Goal: Find specific page/section: Find specific page/section

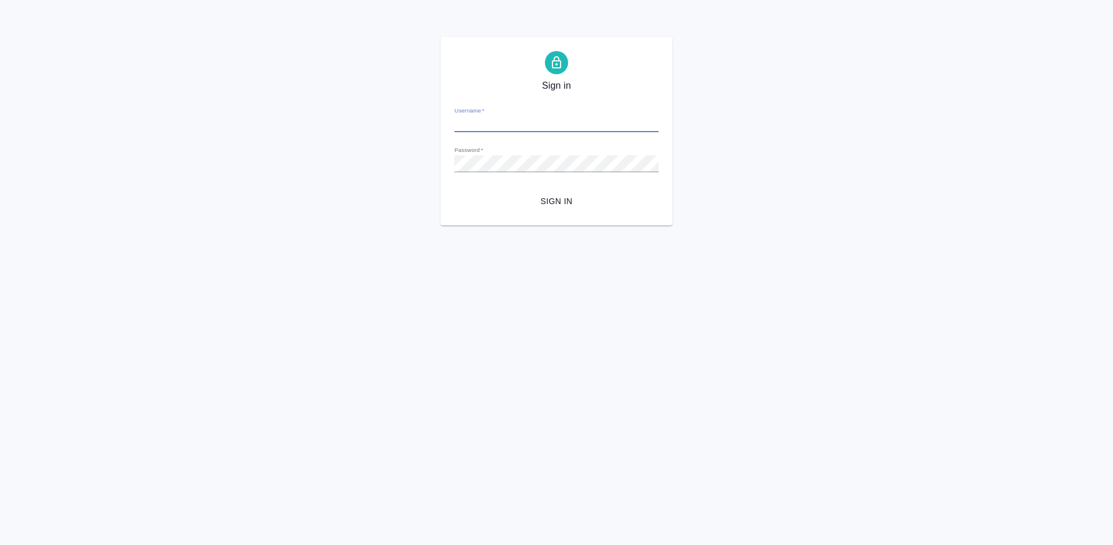
type input "a.lazareva@awatera.com"
click at [559, 201] on span "Sign in" at bounding box center [556, 201] width 185 height 14
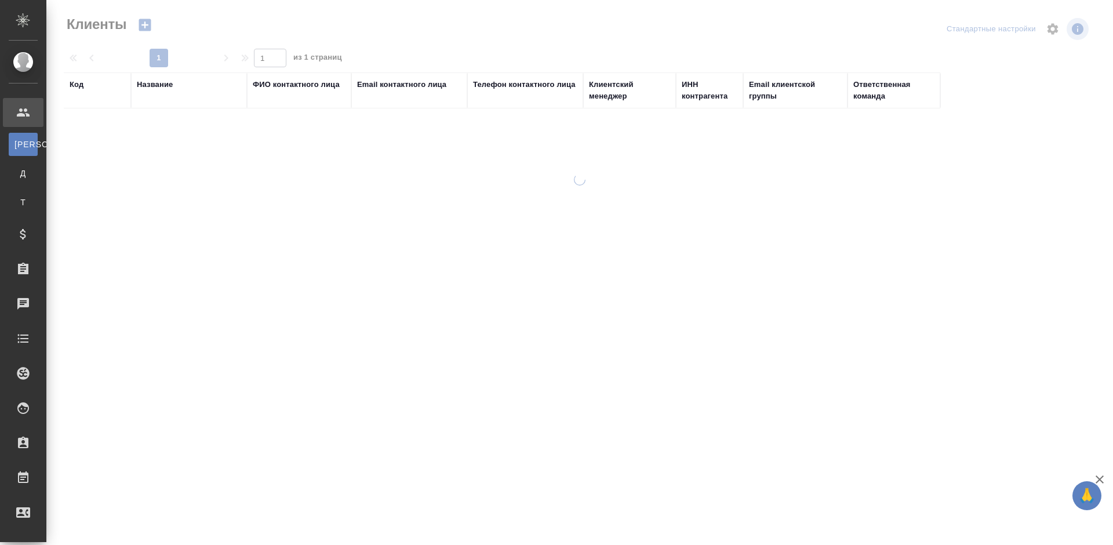
select select "RU"
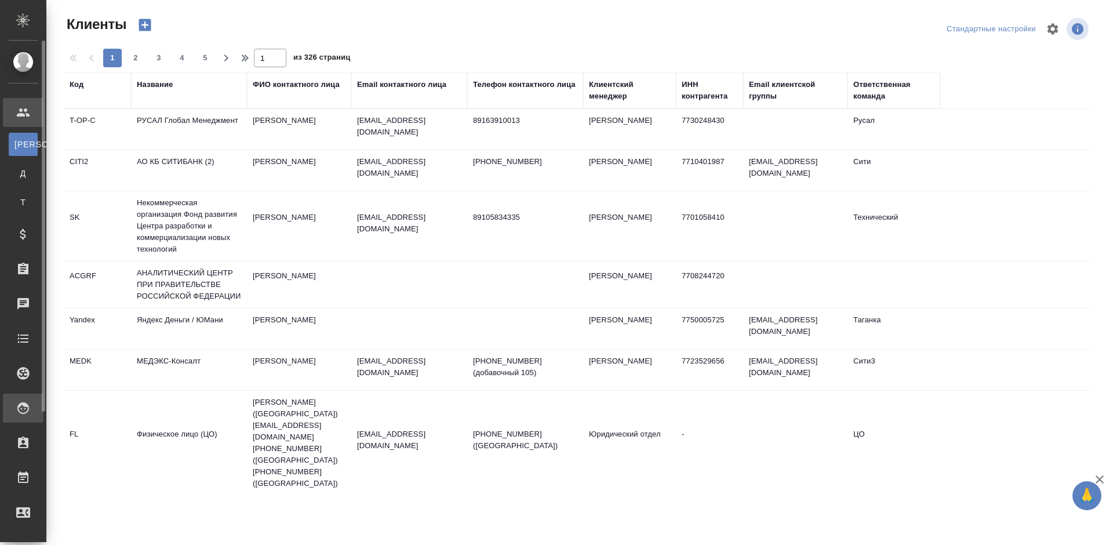
click at [32, 414] on div at bounding box center [32, 408] width 32 height 14
click at [29, 448] on link "PM Для PM/[GEOGRAPHIC_DATA]" at bounding box center [23, 439] width 29 height 23
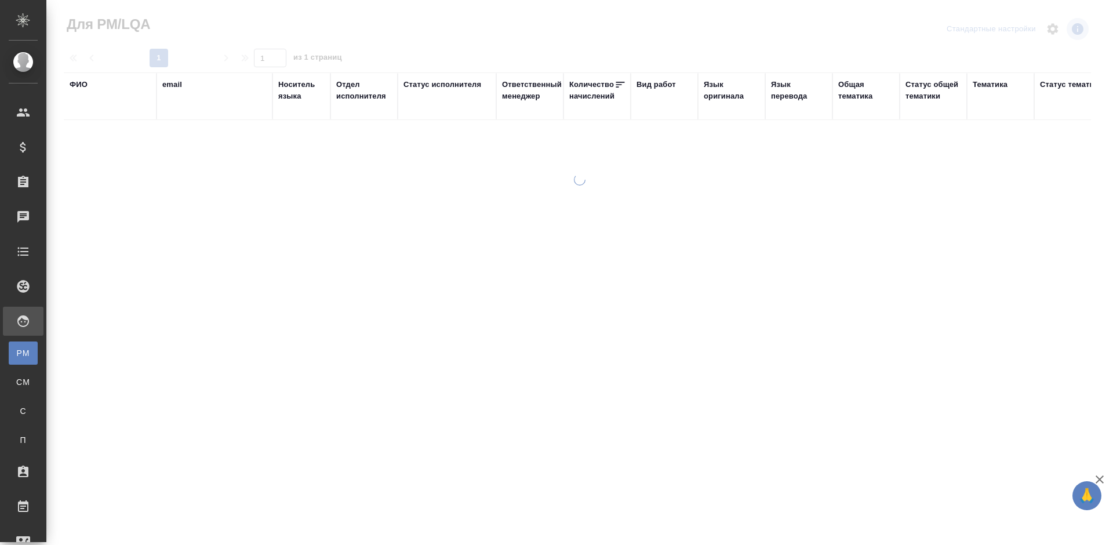
click at [84, 85] on div "ФИО" at bounding box center [79, 85] width 18 height 12
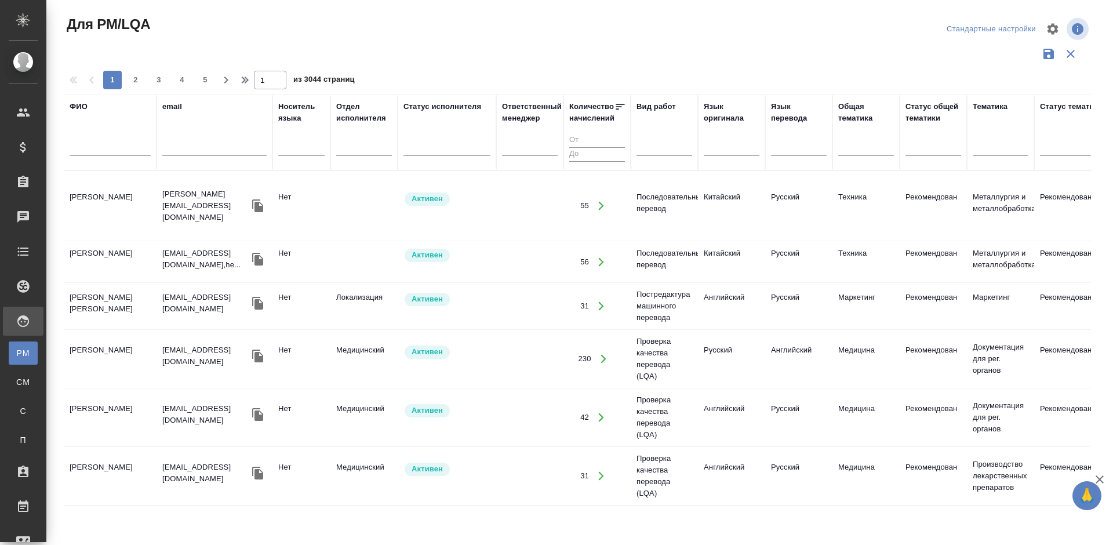
click at [122, 150] on input "text" at bounding box center [110, 148] width 81 height 14
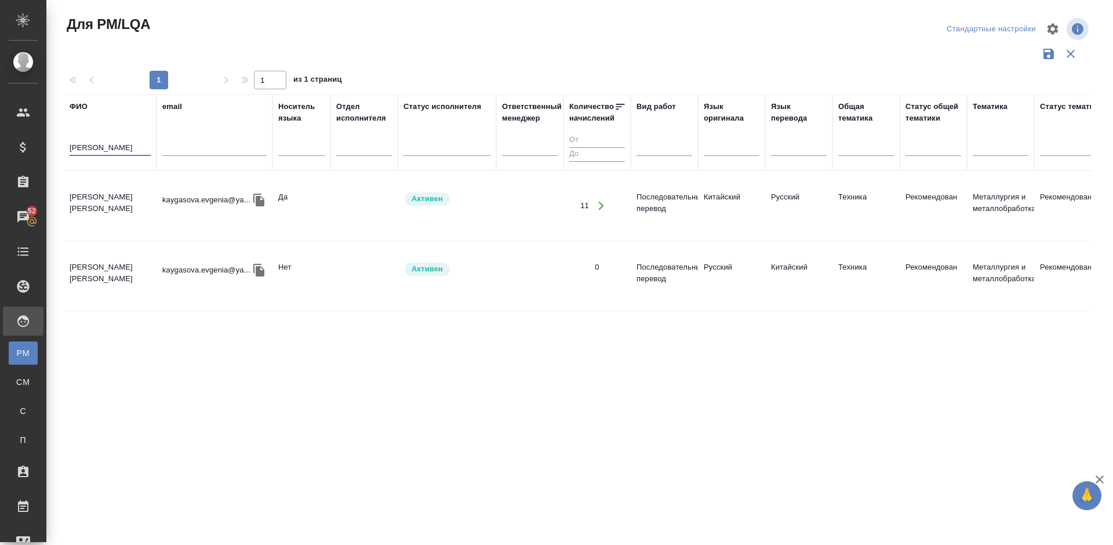
type input "[PERSON_NAME]"
click at [140, 207] on td "[PERSON_NAME] [PERSON_NAME]" at bounding box center [110, 205] width 93 height 41
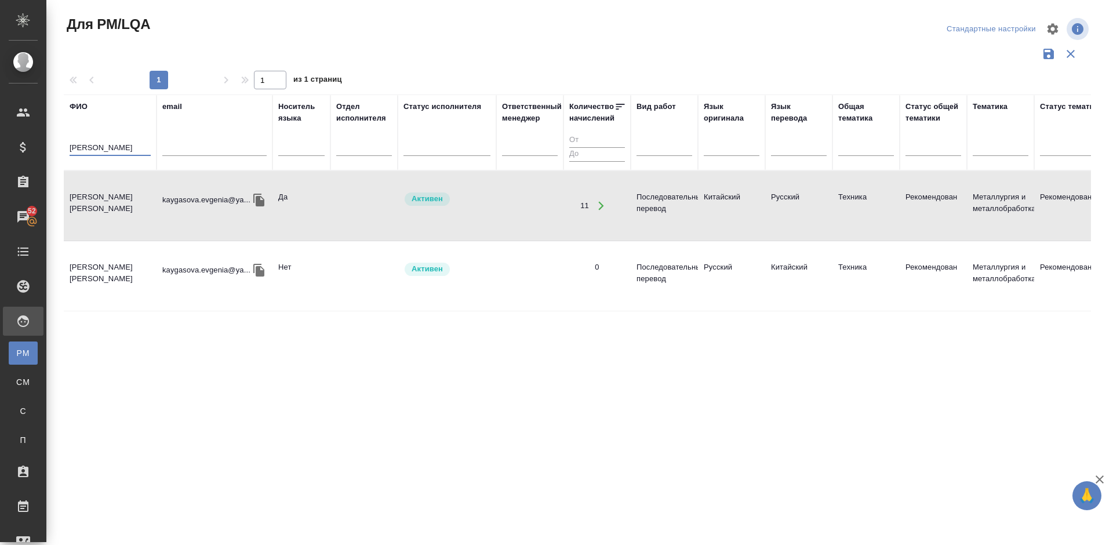
drag, startPoint x: 115, startPoint y: 146, endPoint x: 56, endPoint y: 150, distance: 58.6
click at [56, 150] on div "Для PM/LQA Стандартные настройки 1 1 из 1 страниц [PERSON_NAME] email Носитель …" at bounding box center [582, 259] width 1053 height 518
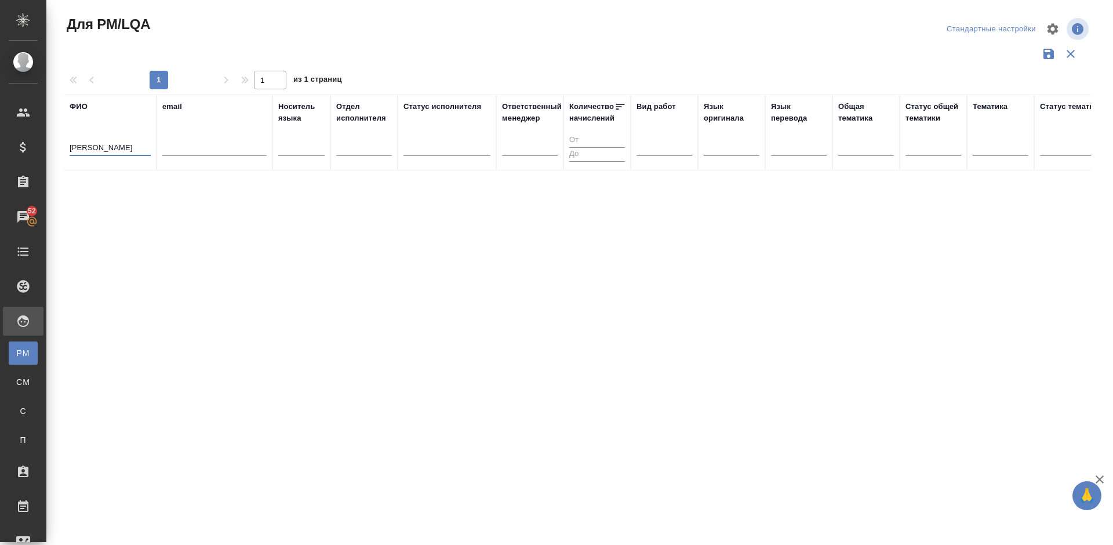
click at [108, 147] on input "[PERSON_NAME]" at bounding box center [110, 148] width 81 height 14
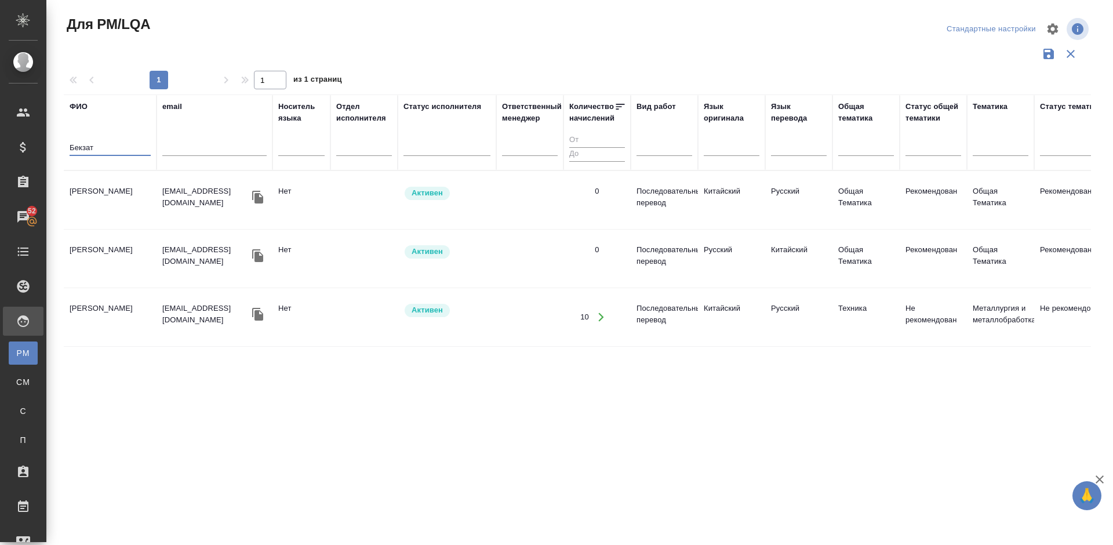
type input "Бекзат"
click at [126, 205] on td "[PERSON_NAME]" at bounding box center [110, 200] width 93 height 41
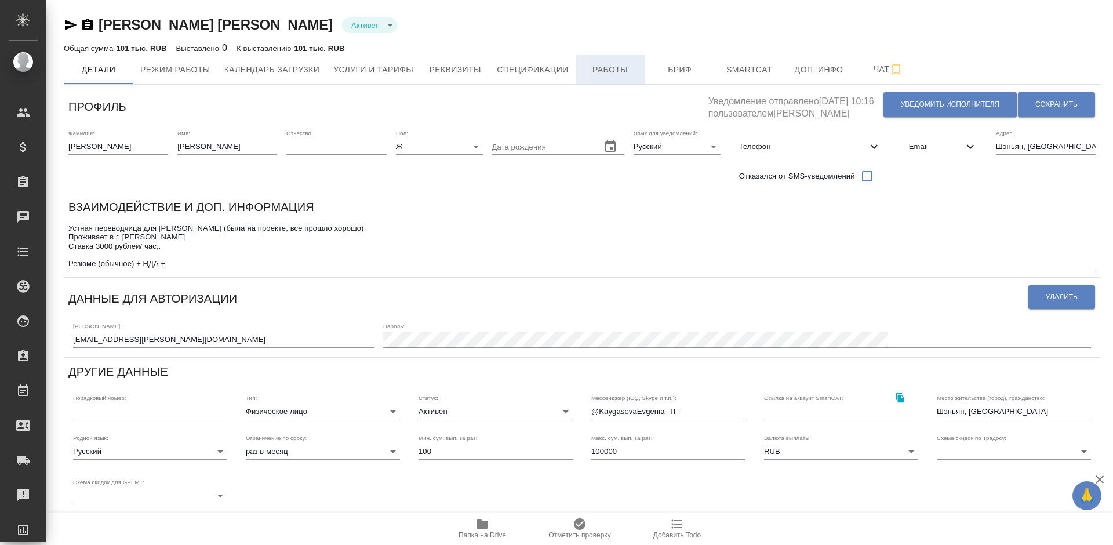
click at [605, 69] on span "Работы" at bounding box center [610, 70] width 56 height 14
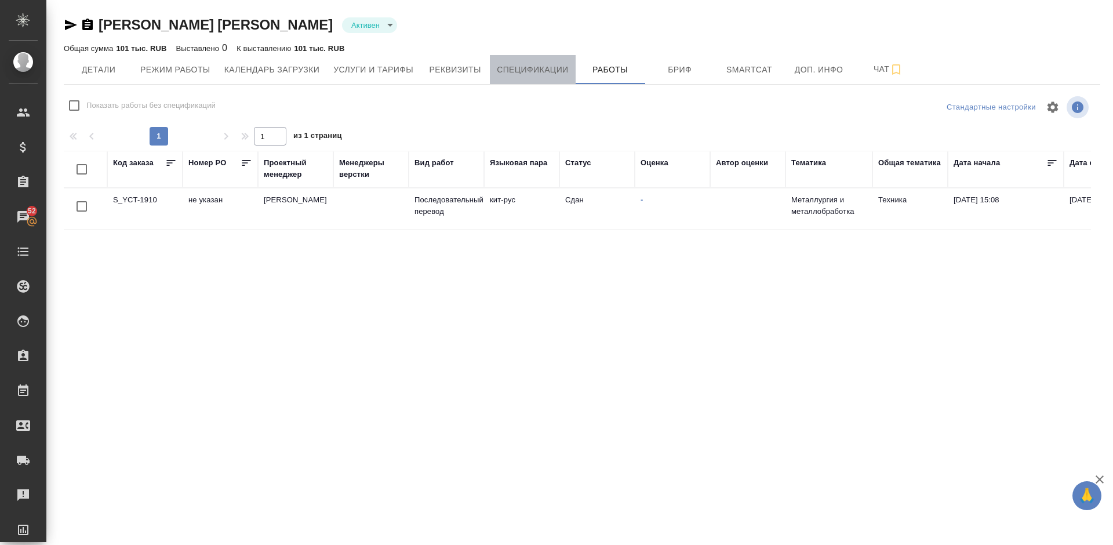
click at [541, 66] on span "Спецификации" at bounding box center [532, 70] width 71 height 14
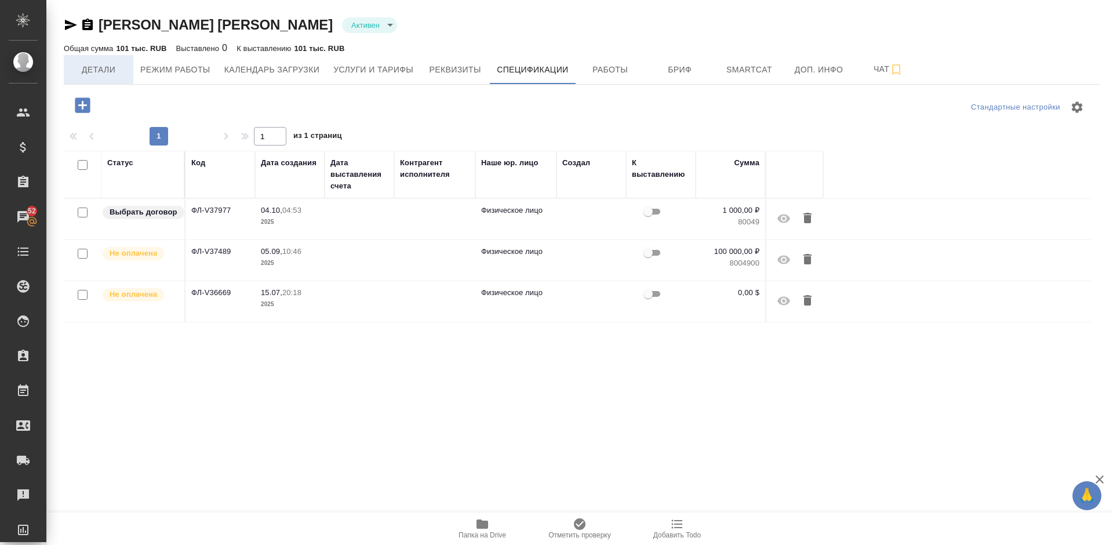
click at [108, 67] on span "Детали" at bounding box center [99, 70] width 56 height 14
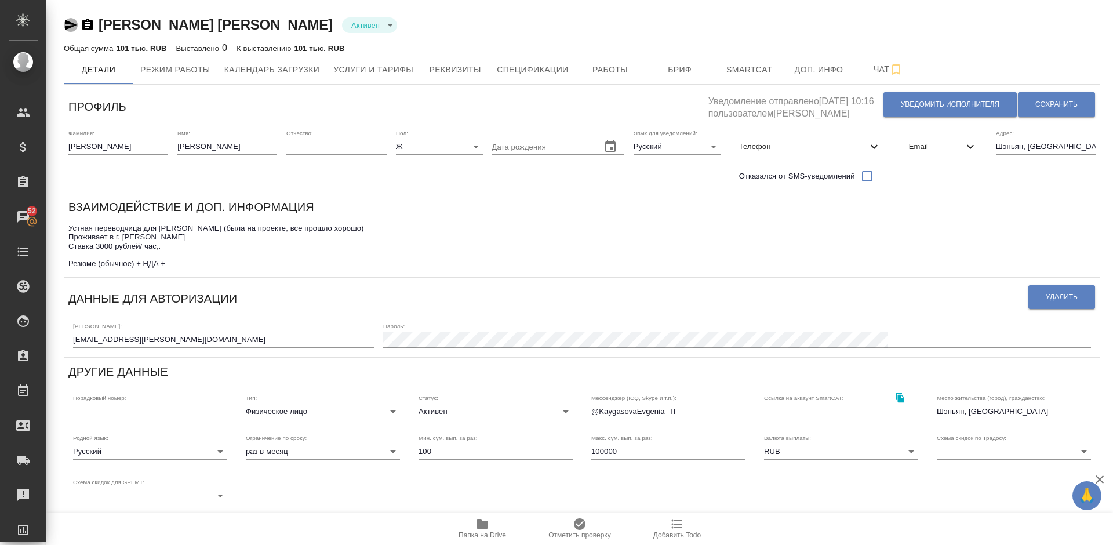
click at [70, 25] on icon "button" at bounding box center [71, 25] width 14 height 14
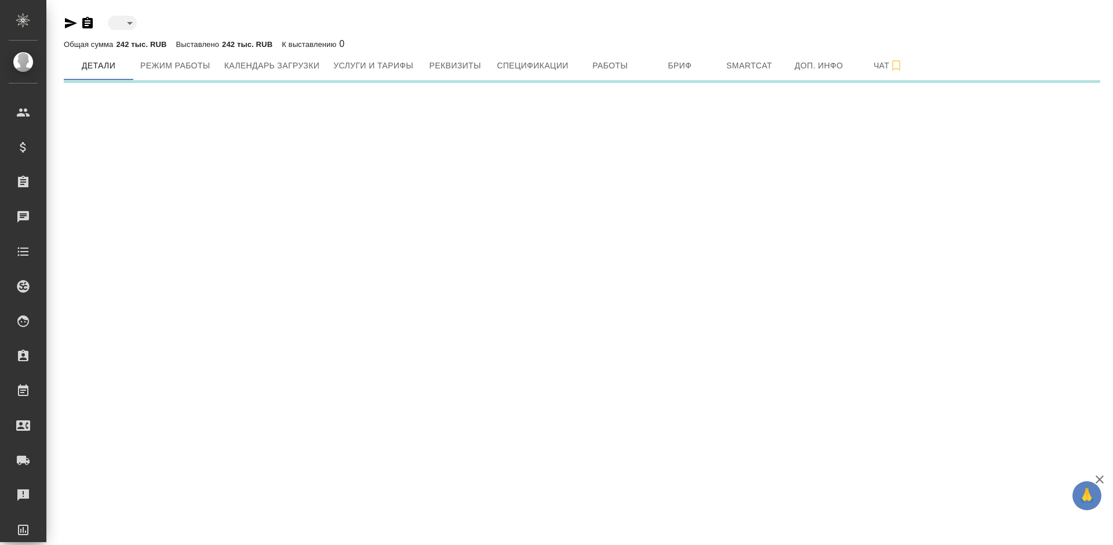
type input "active"
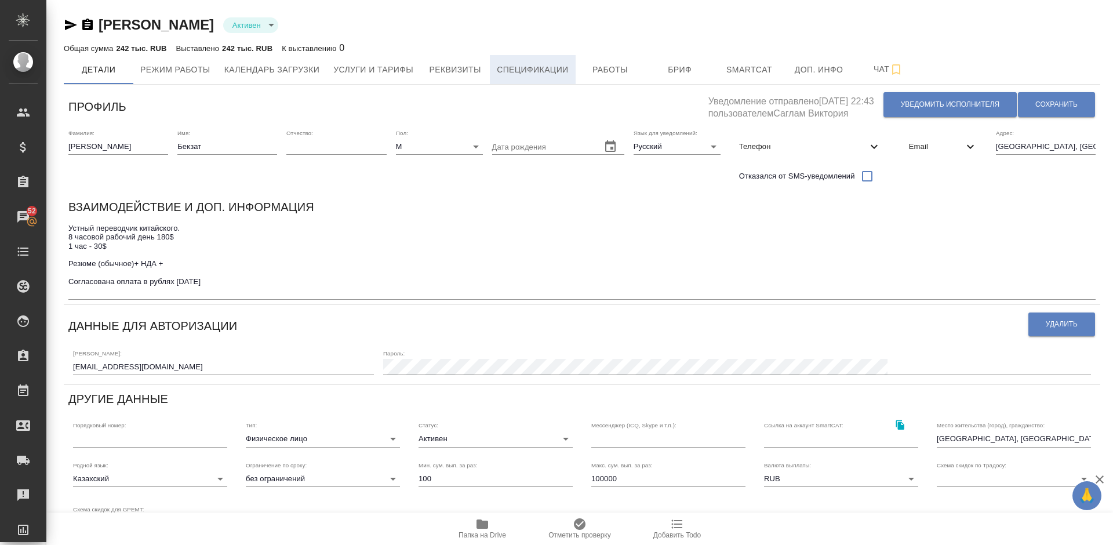
click at [531, 66] on span "Спецификации" at bounding box center [532, 70] width 71 height 14
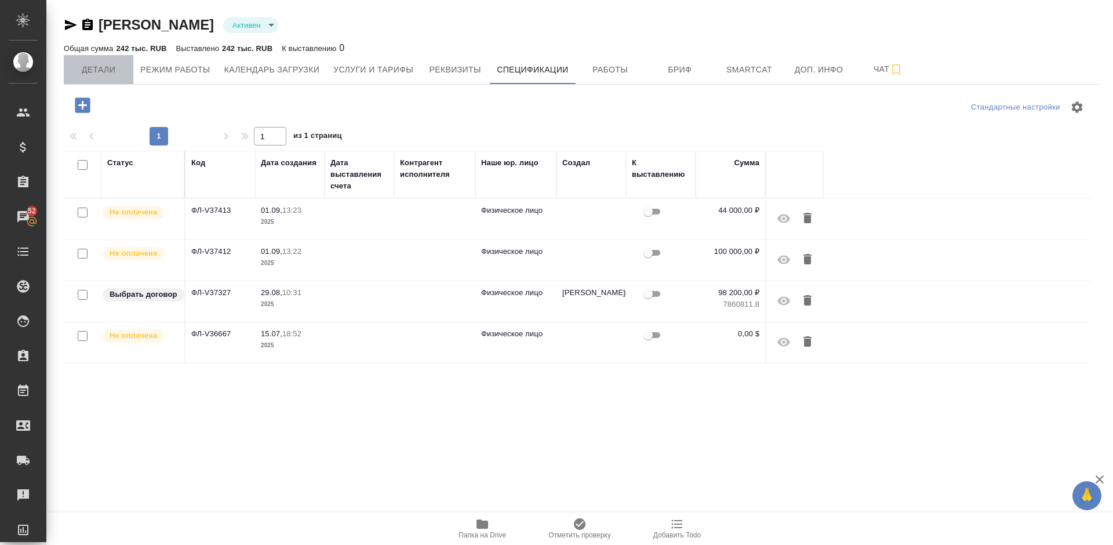
click at [116, 68] on span "Детали" at bounding box center [99, 70] width 56 height 14
